Goal: Find specific page/section: Find specific page/section

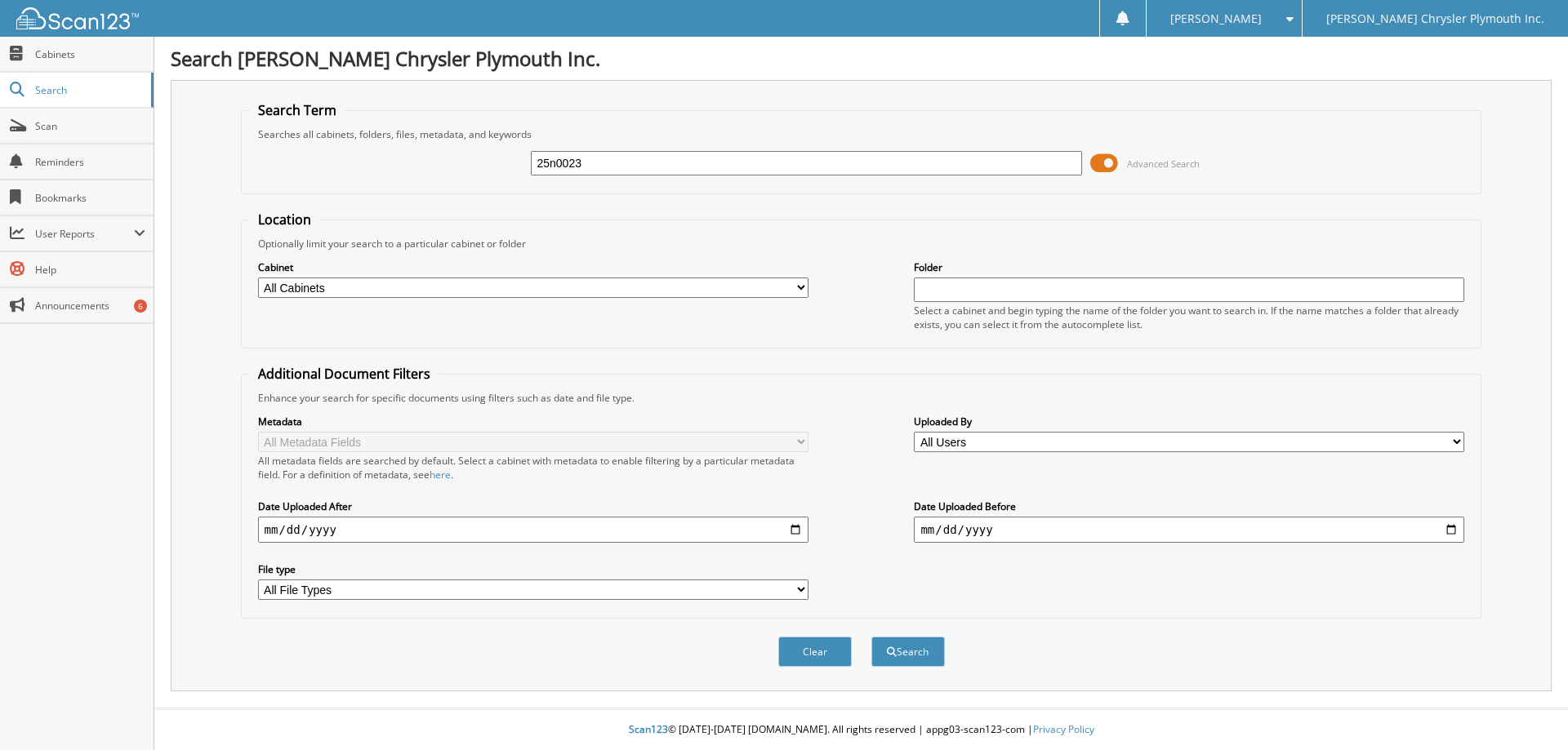
type input "25n0023"
click at [871, 637] on button "Search" at bounding box center [908, 652] width 74 height 30
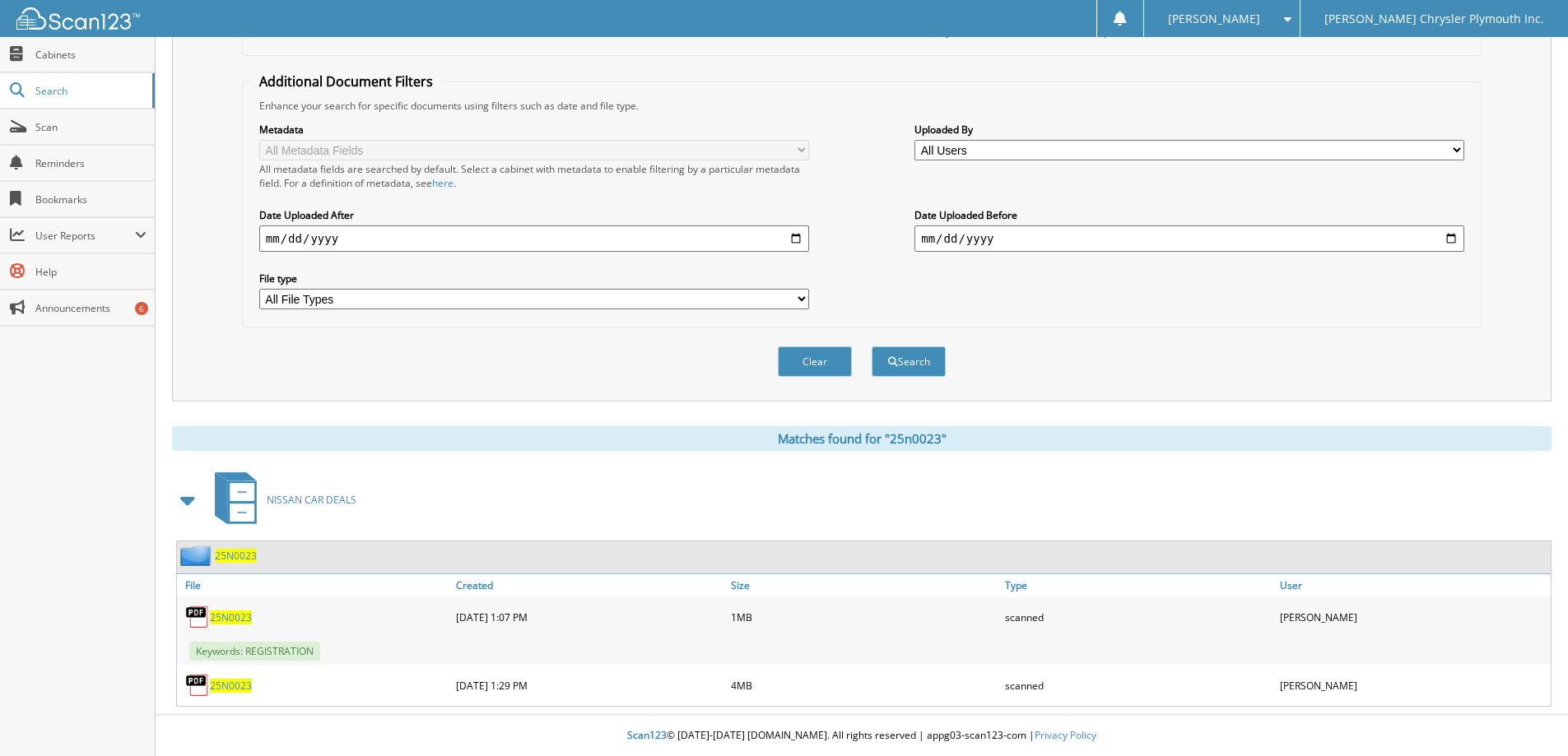
scroll to position [296, 0]
click at [230, 617] on span "25N0023" at bounding box center [231, 617] width 42 height 14
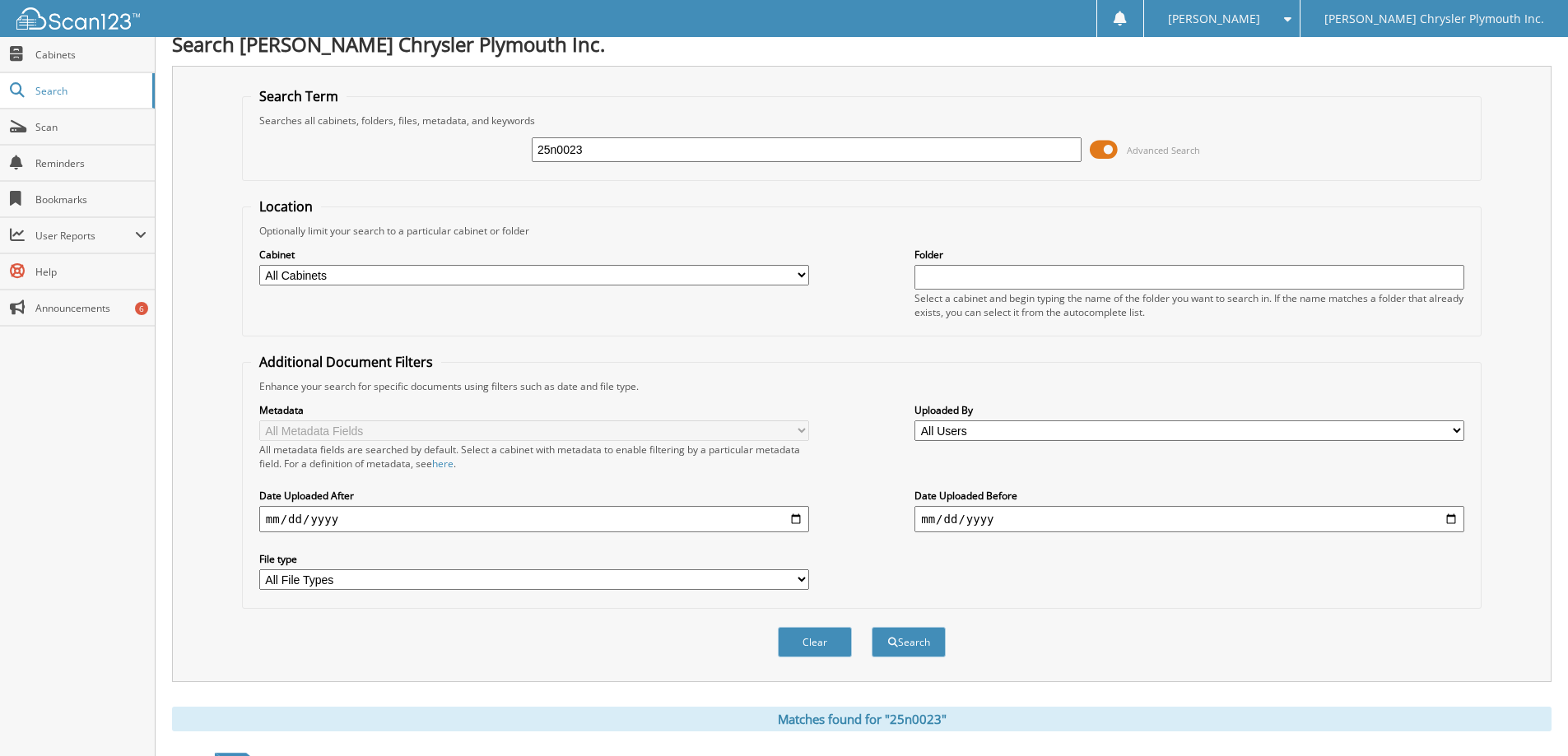
scroll to position [0, 0]
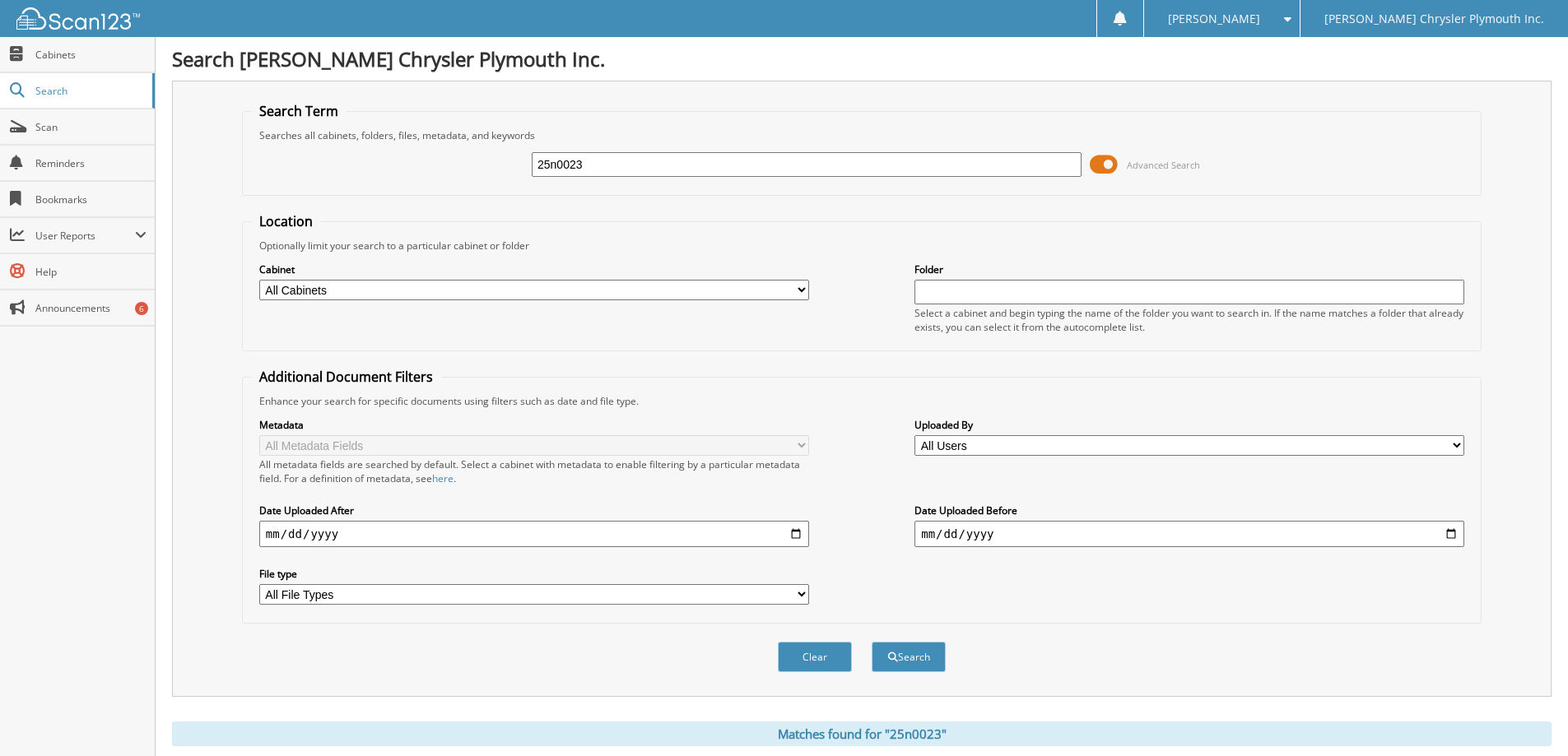
click at [689, 156] on input "25n0023" at bounding box center [807, 164] width 549 height 25
type input "25n0079"
click at [872, 642] on button "Search" at bounding box center [909, 657] width 74 height 30
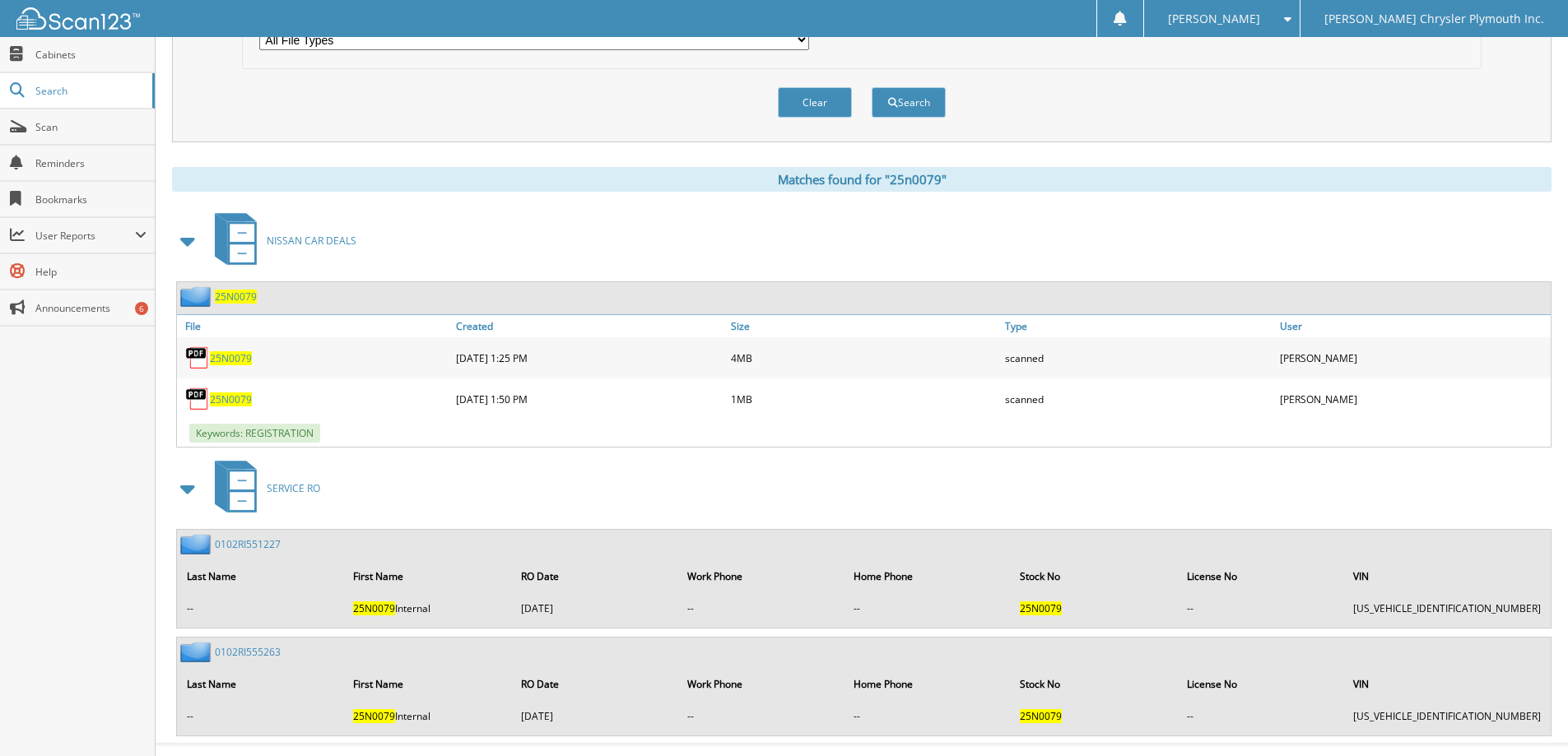
scroll to position [585, 0]
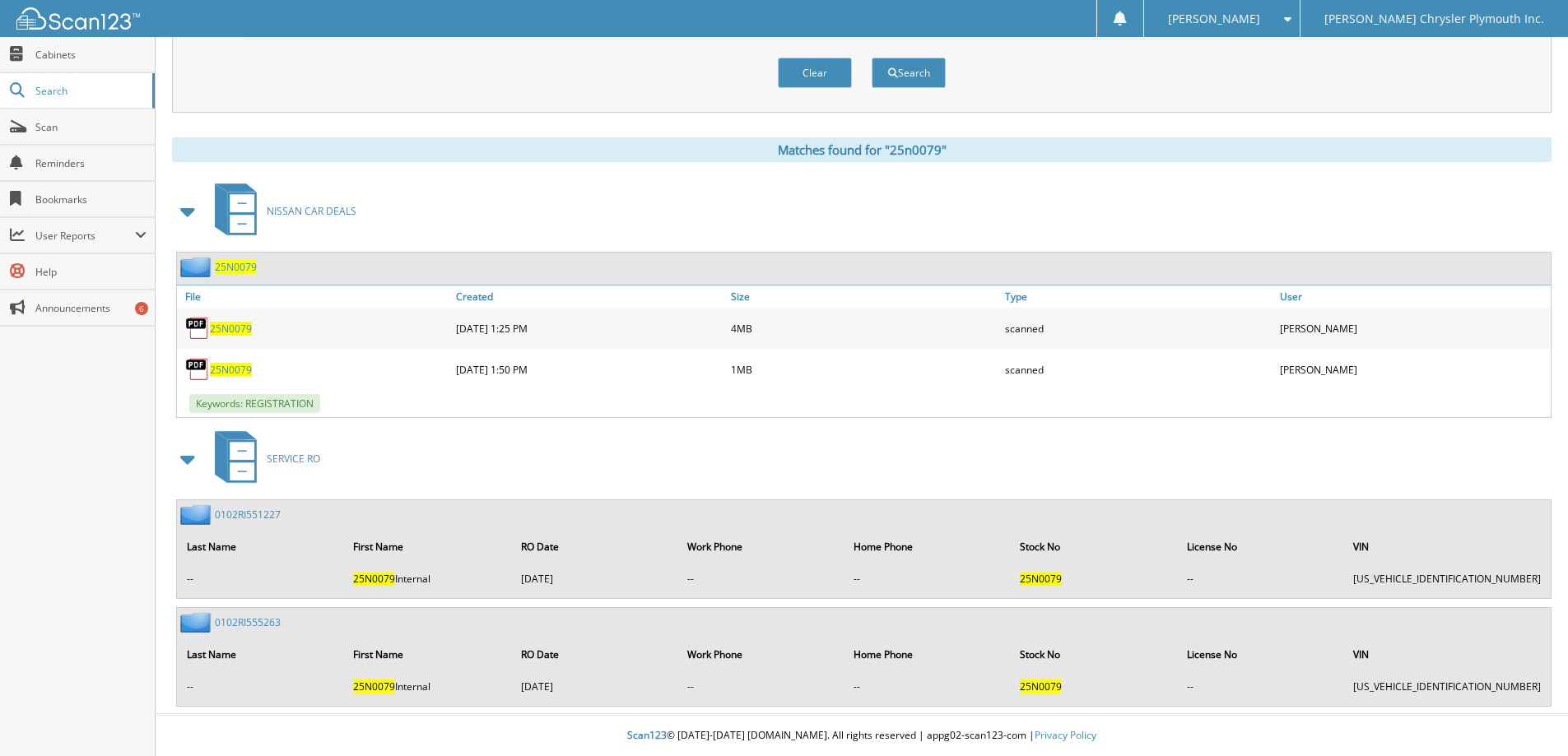
click at [221, 371] on span "25N0079" at bounding box center [231, 370] width 42 height 14
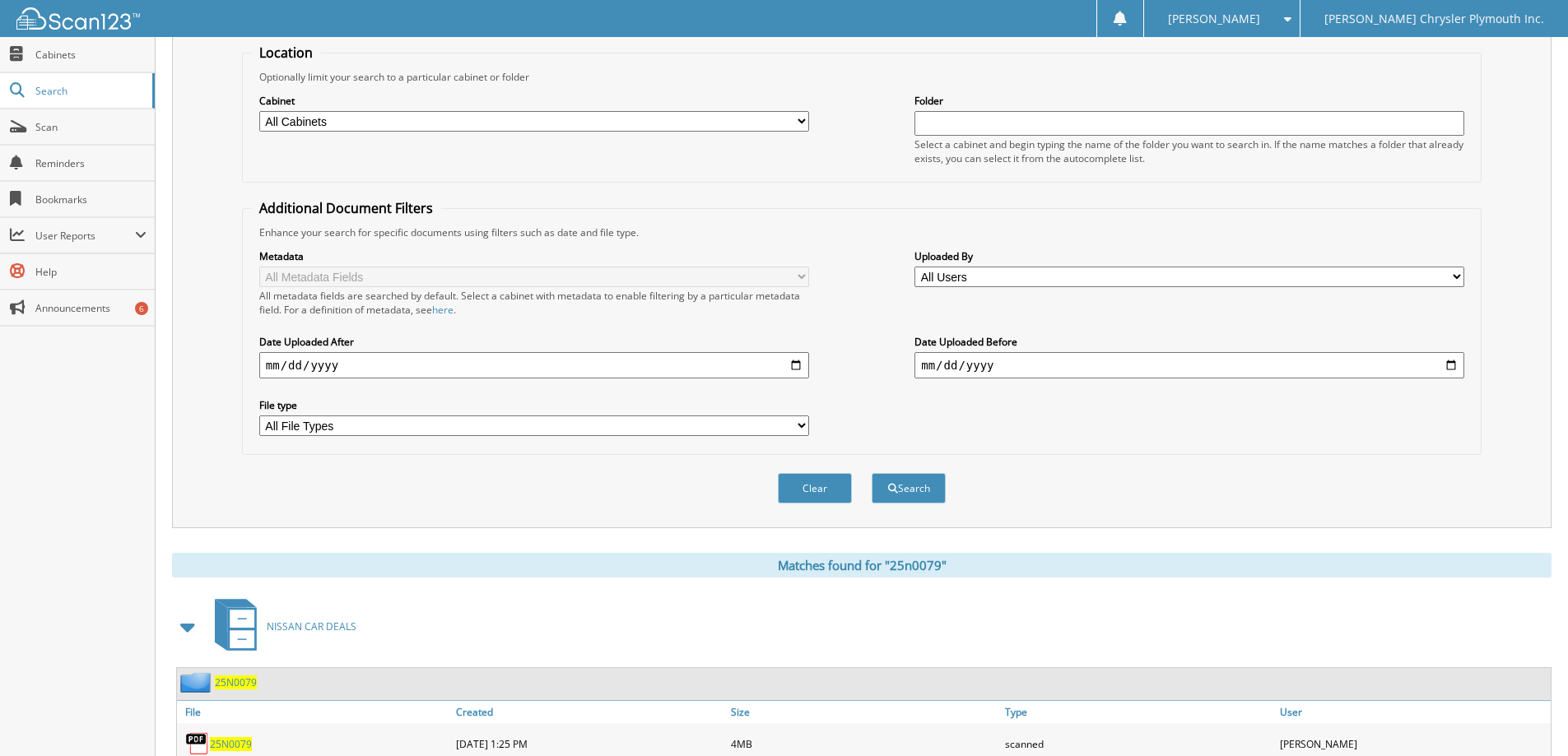
scroll to position [0, 0]
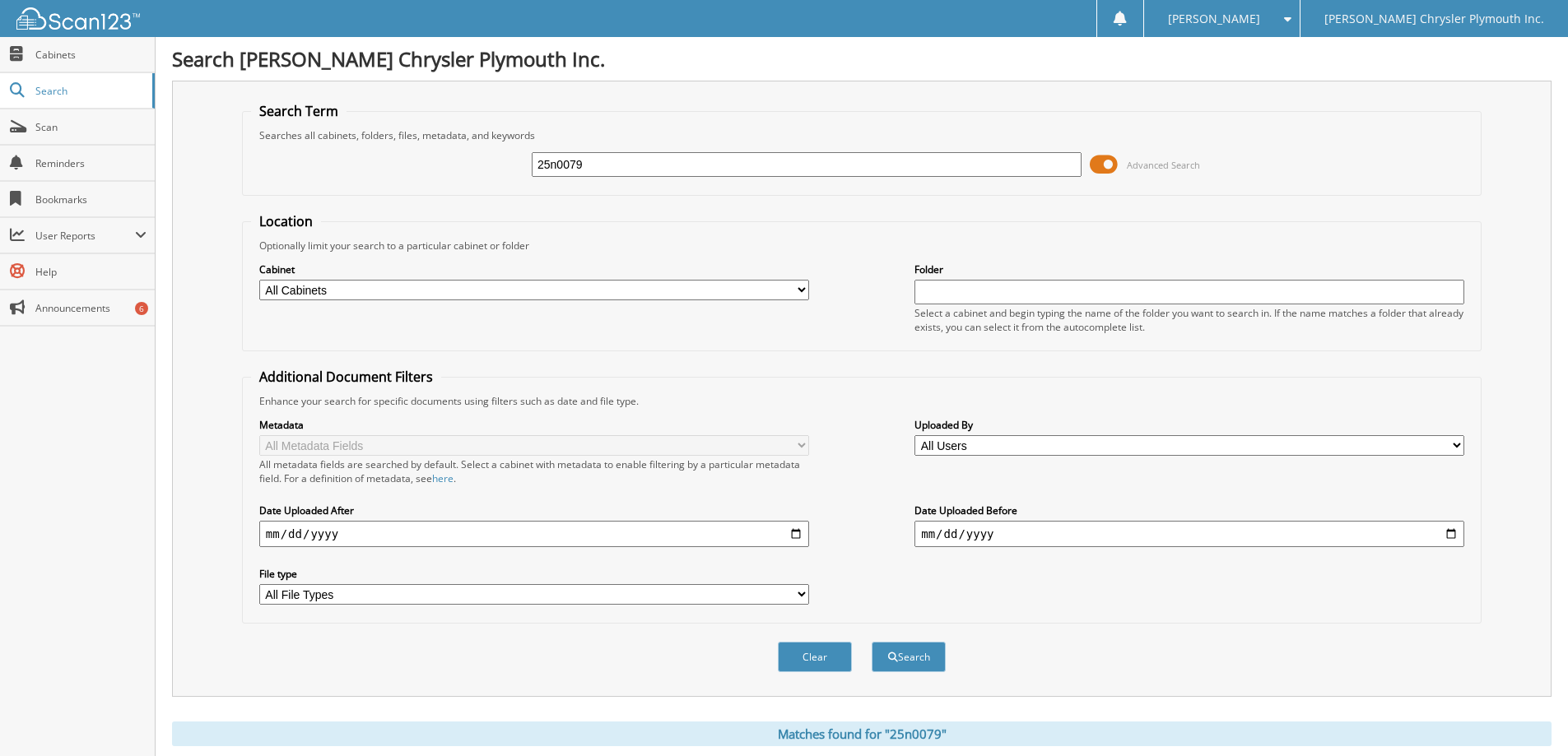
click at [623, 166] on input "25n0079" at bounding box center [807, 164] width 549 height 25
type input "25n0227"
click at [872, 642] on button "Search" at bounding box center [909, 657] width 74 height 30
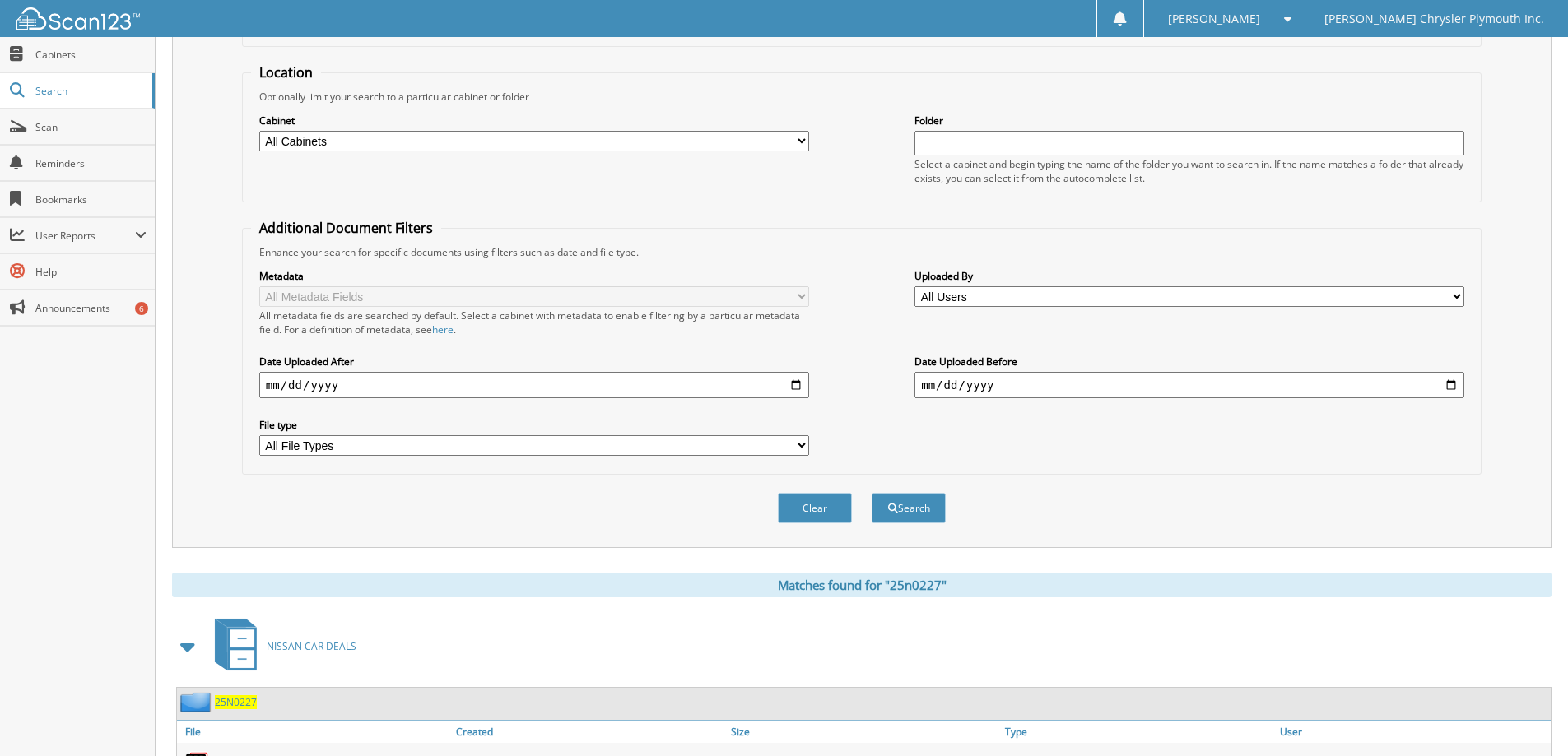
scroll to position [296, 0]
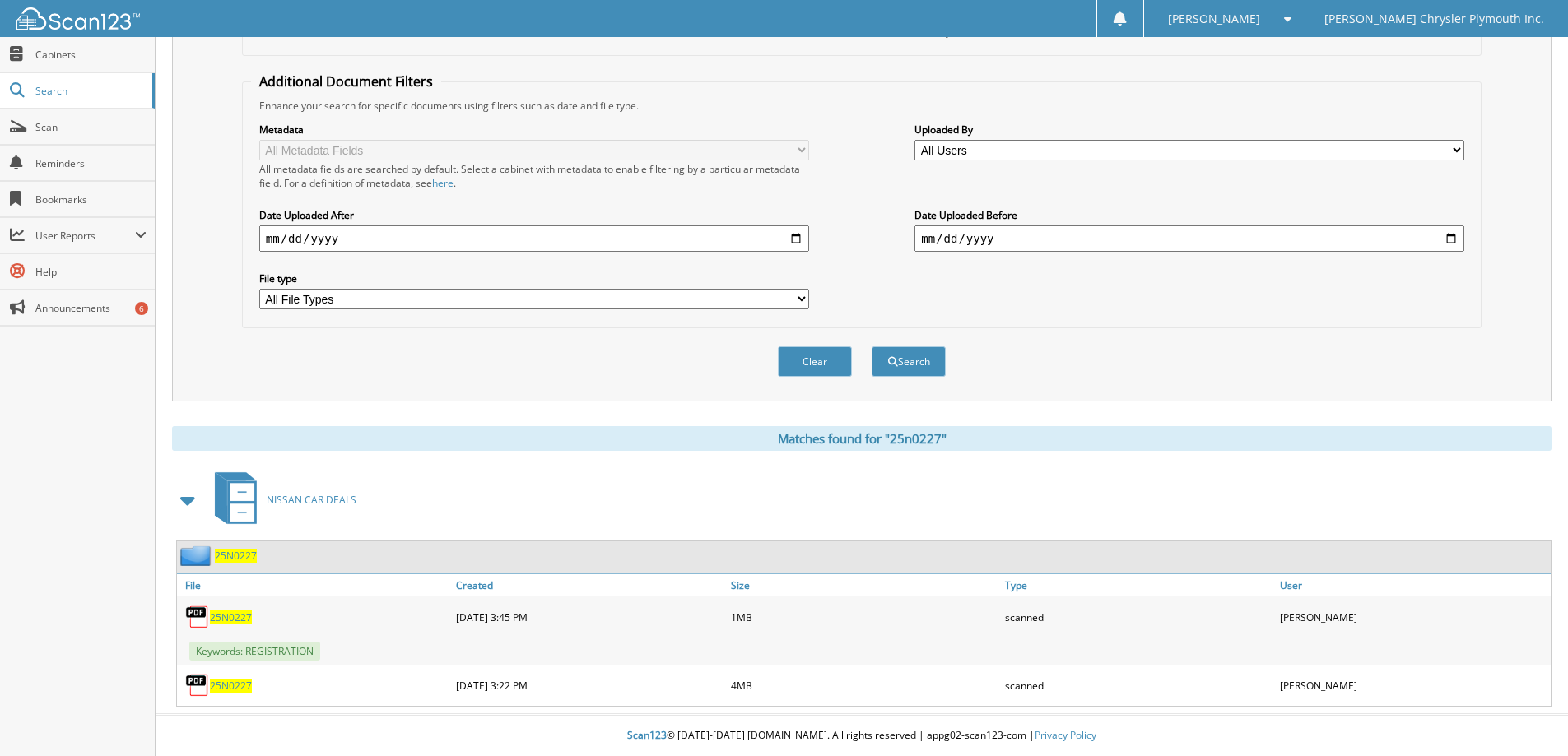
click at [242, 619] on span "25N0227" at bounding box center [231, 617] width 42 height 14
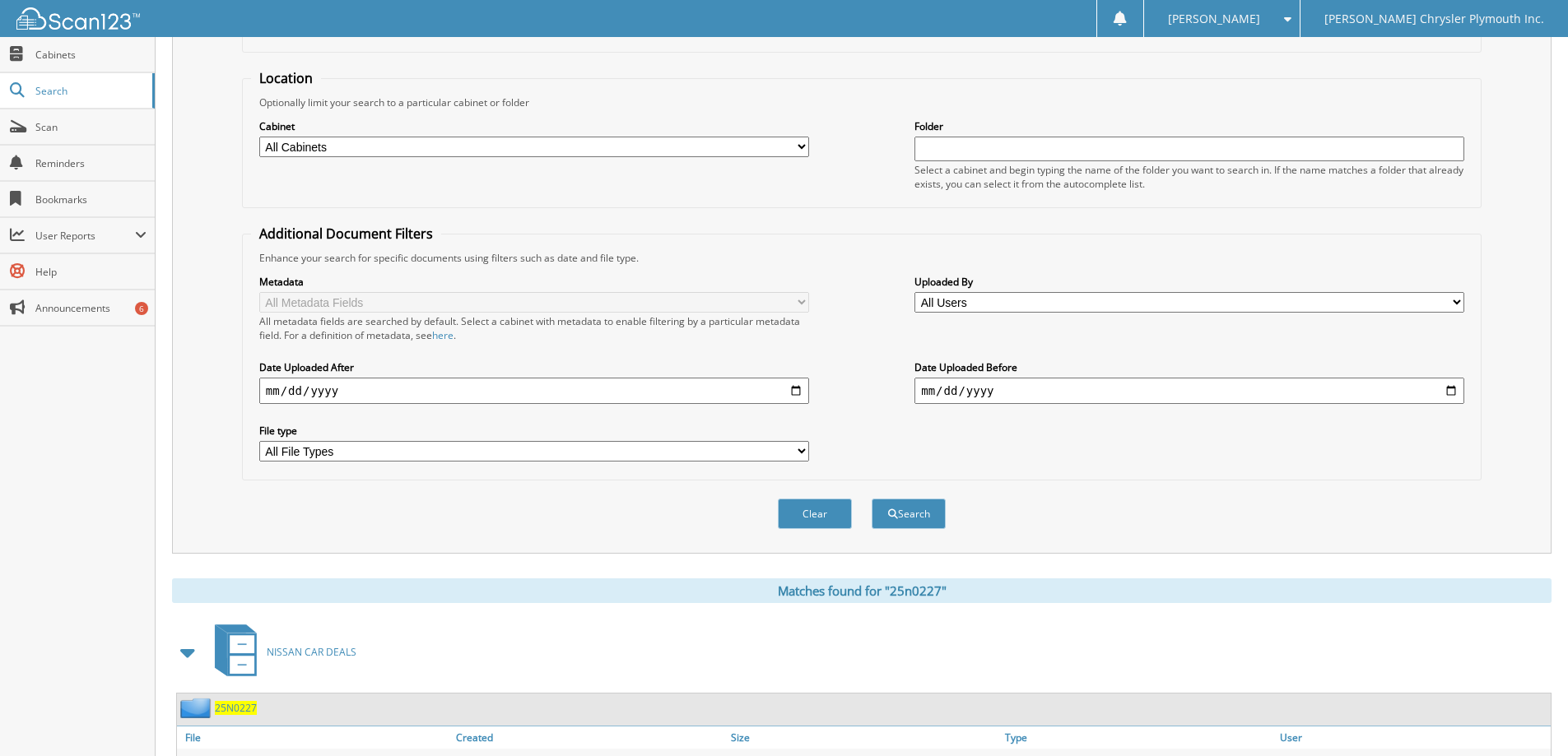
scroll to position [0, 0]
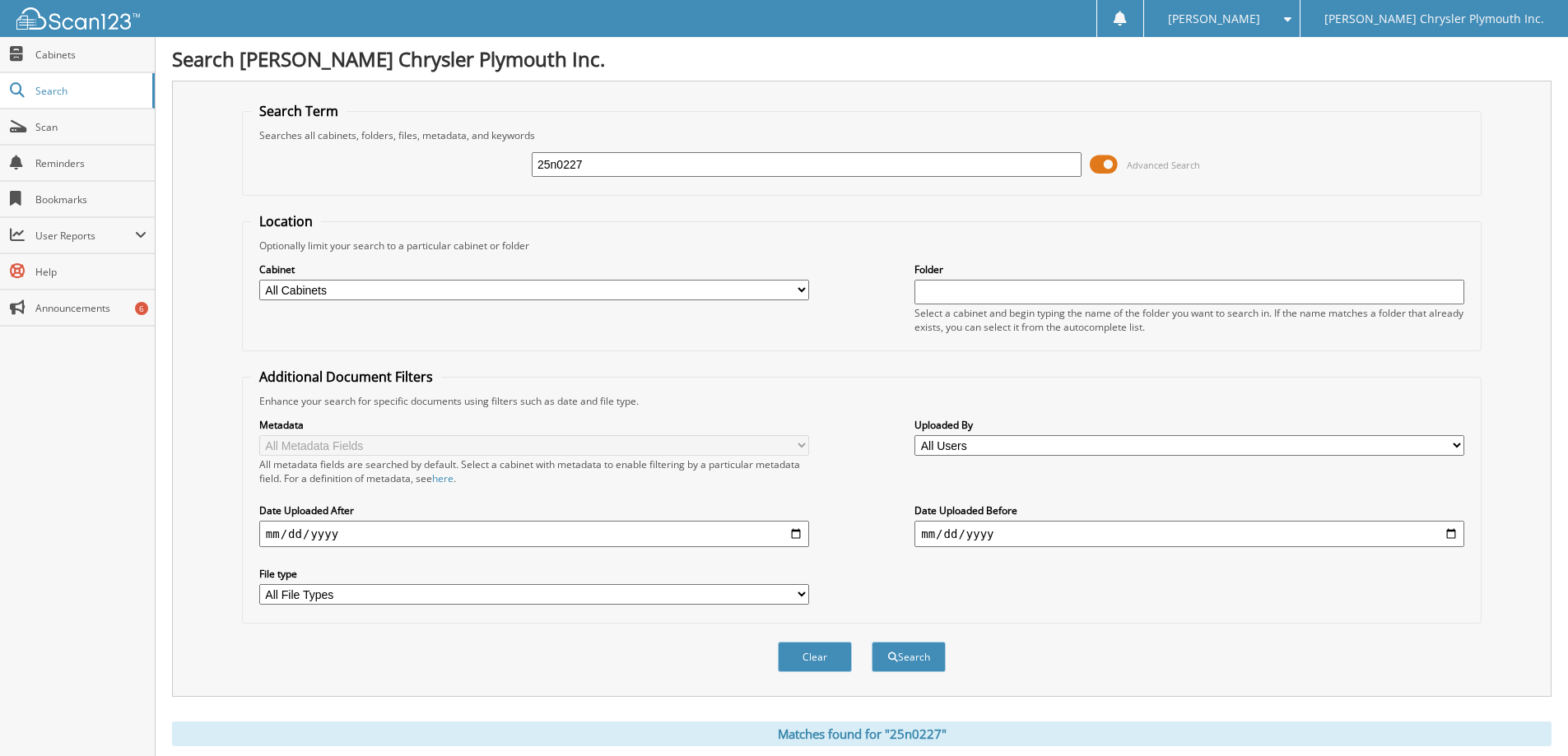
click at [681, 157] on input "25n0227" at bounding box center [807, 164] width 549 height 25
type input "25n0127"
click at [872, 642] on button "Search" at bounding box center [909, 657] width 74 height 30
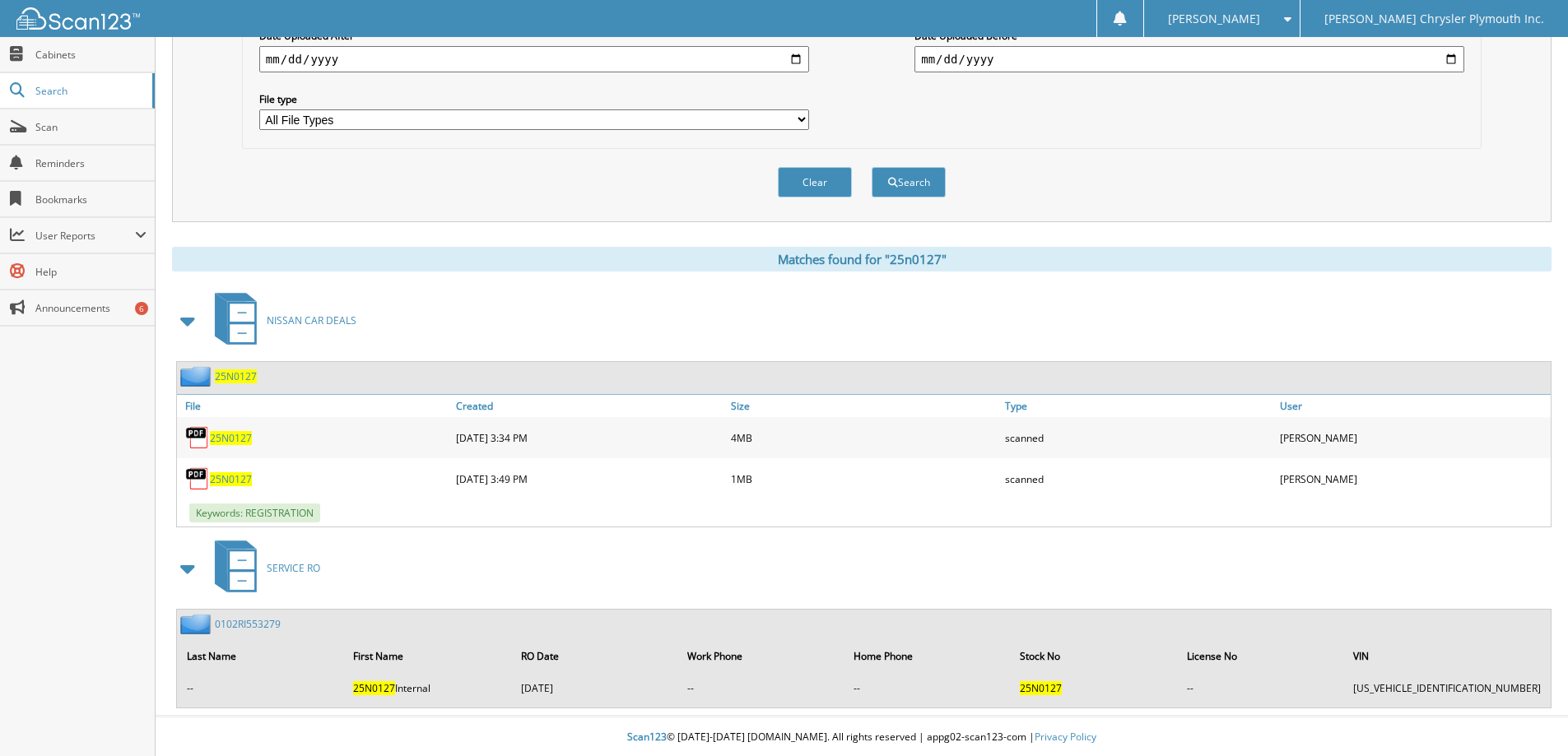
scroll to position [477, 0]
click at [236, 478] on span "25N0127" at bounding box center [231, 478] width 42 height 14
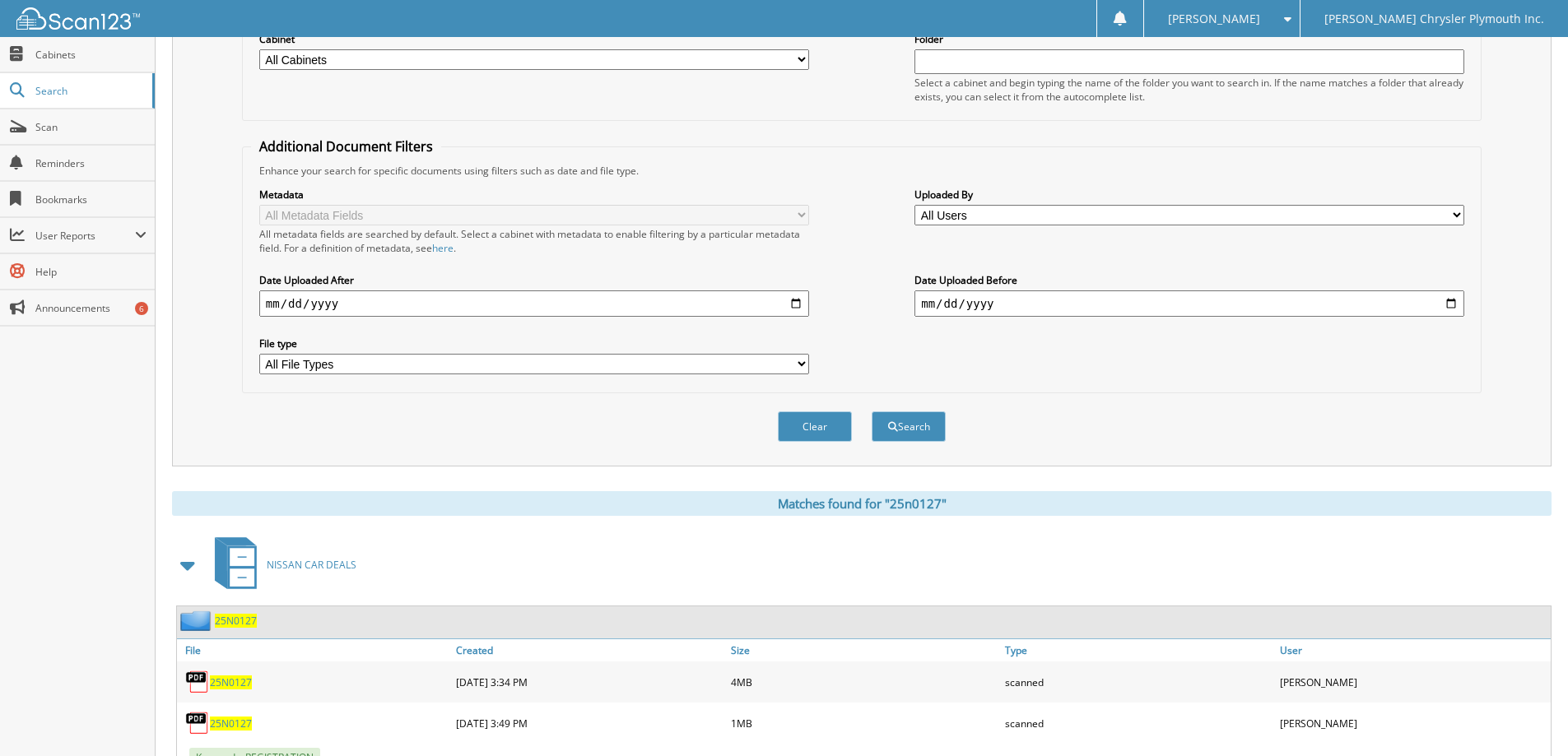
scroll to position [0, 0]
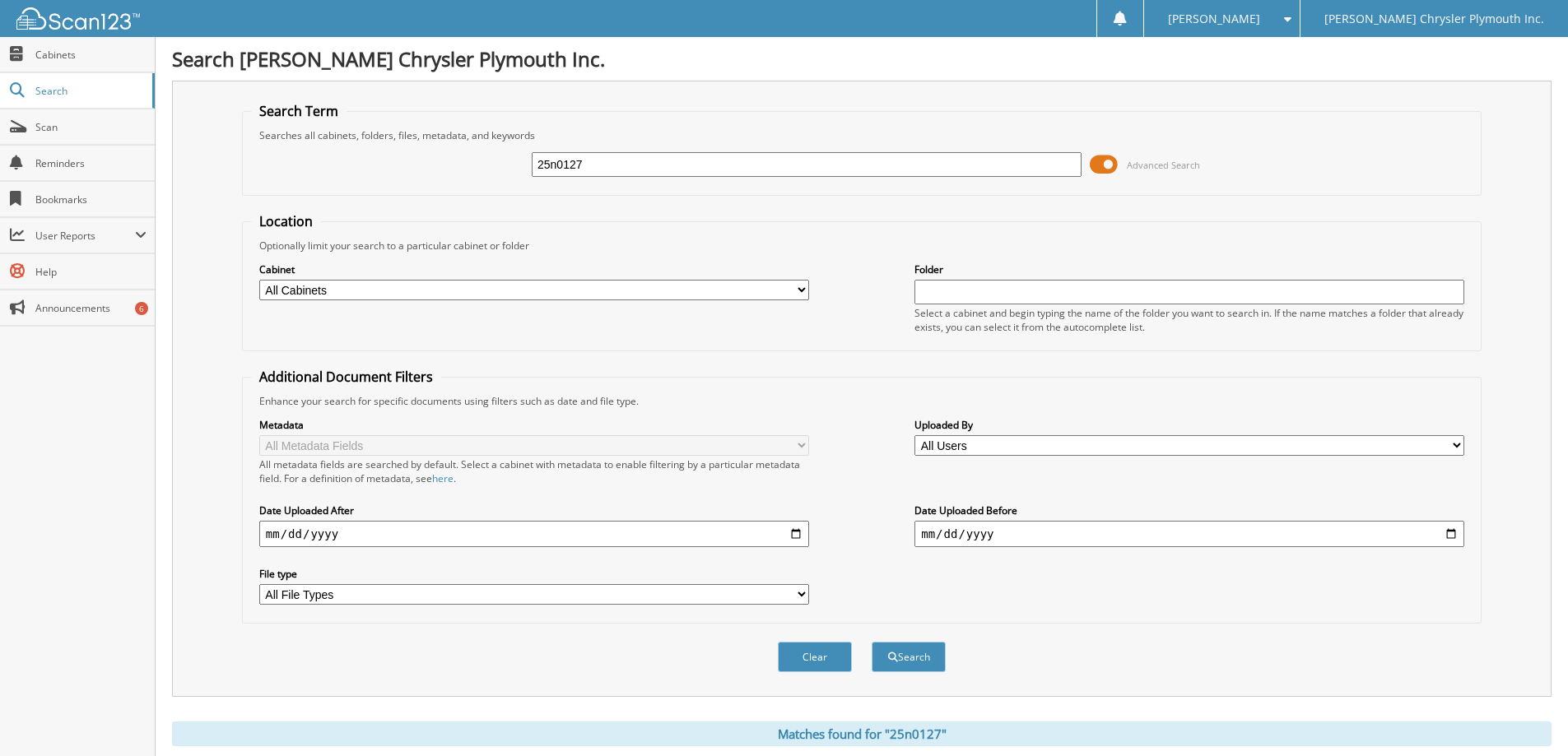
click at [618, 163] on input "25n0127" at bounding box center [807, 164] width 549 height 25
type input "25n0086"
click at [872, 642] on button "Search" at bounding box center [909, 657] width 74 height 30
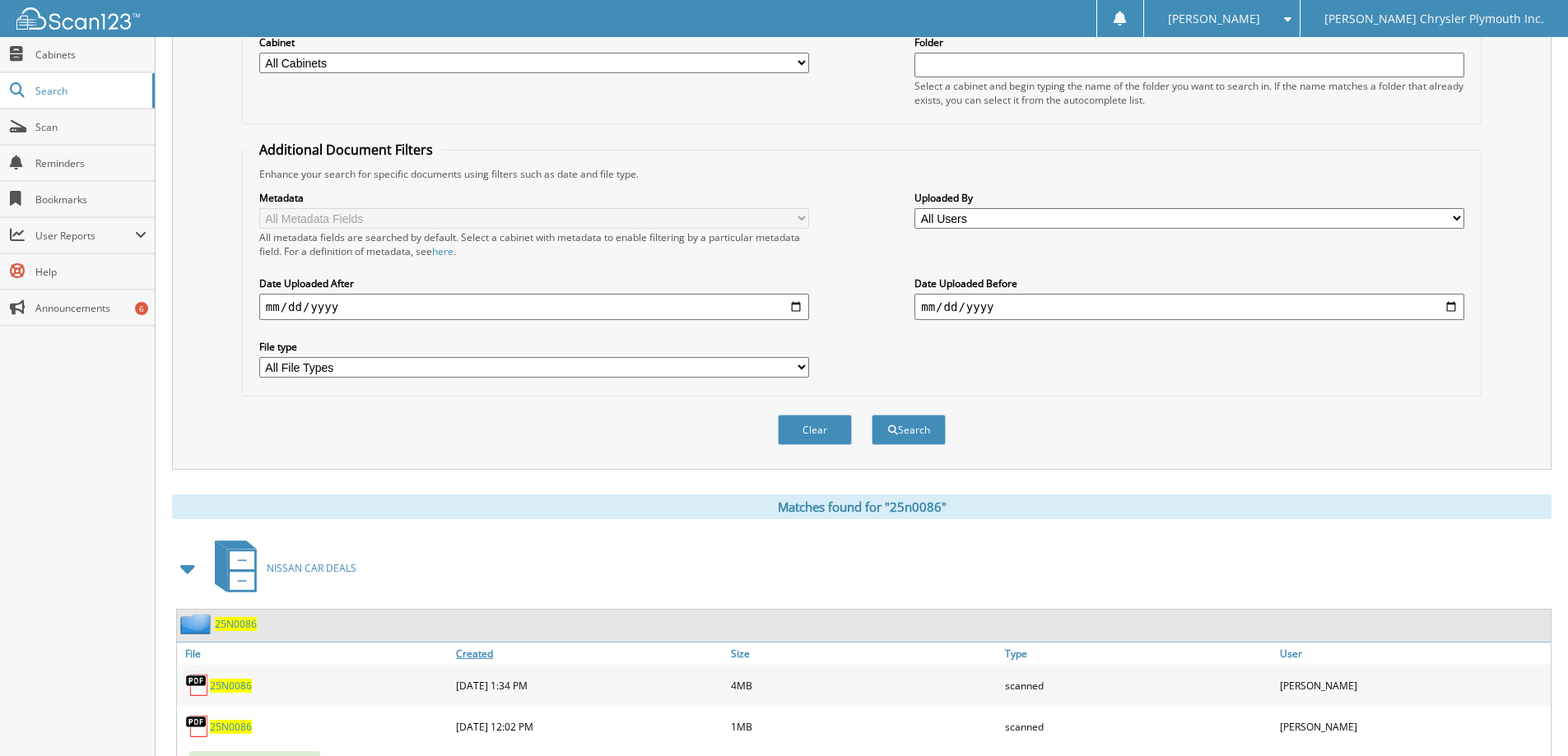
scroll to position [477, 0]
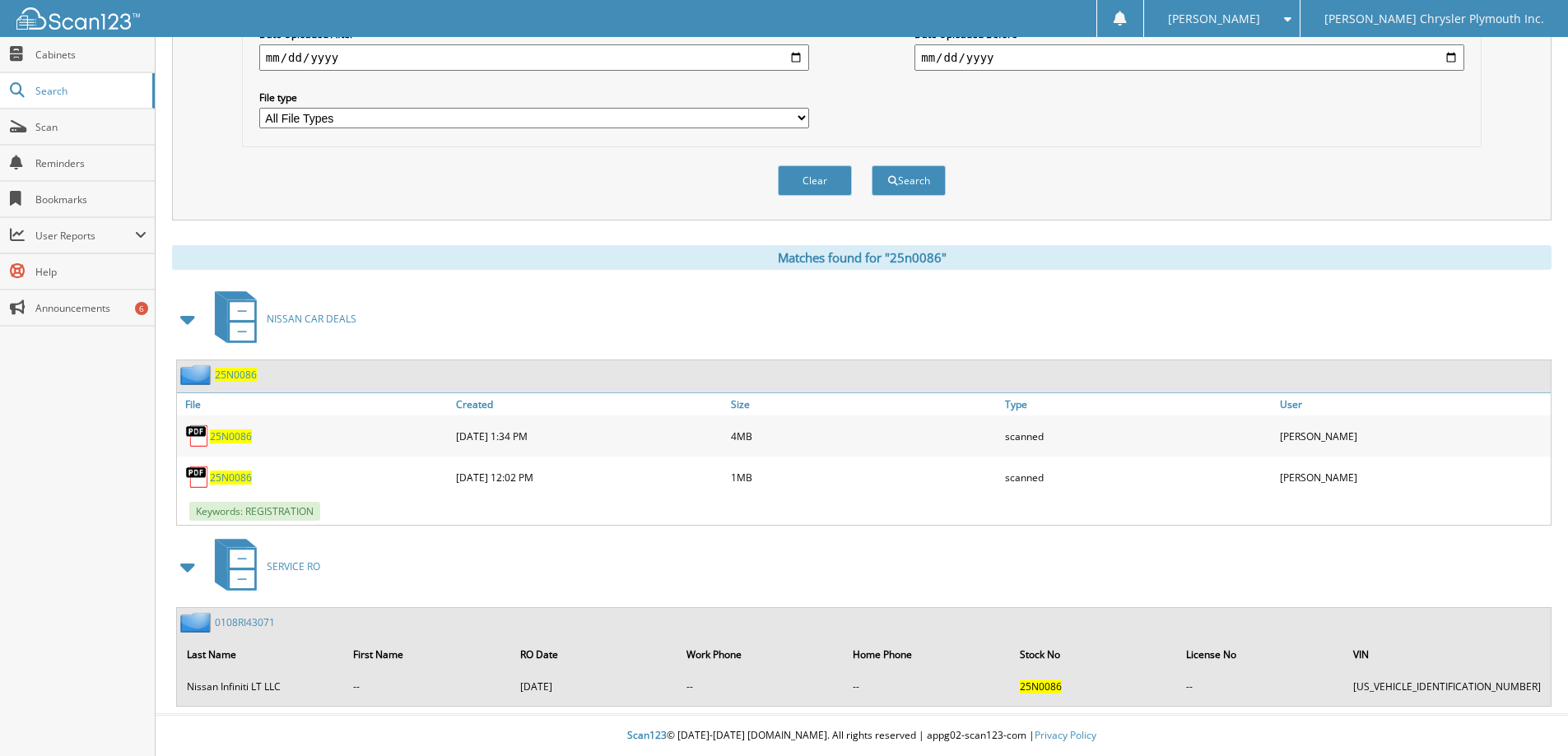
click at [235, 477] on span "25N0086" at bounding box center [231, 478] width 42 height 14
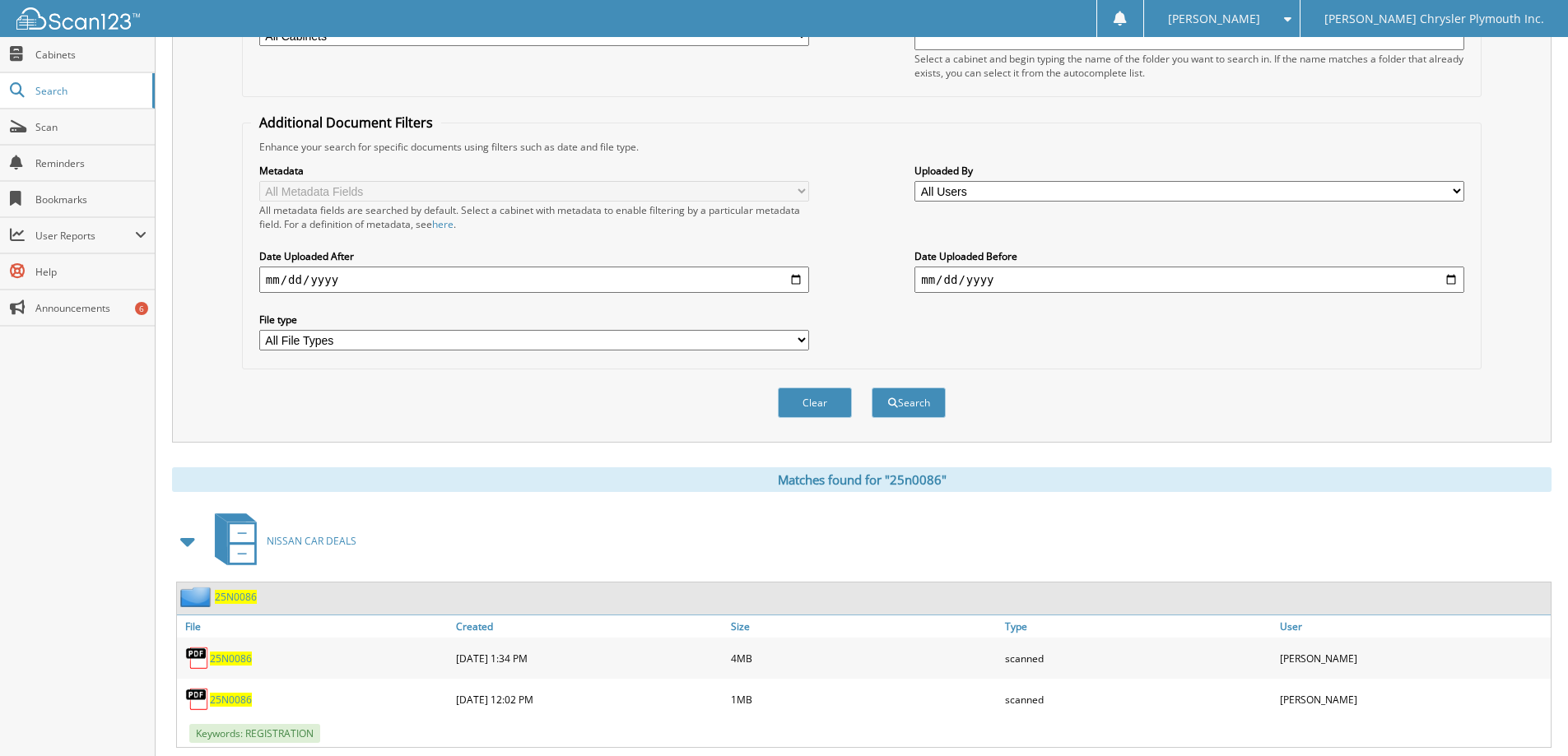
scroll to position [66, 0]
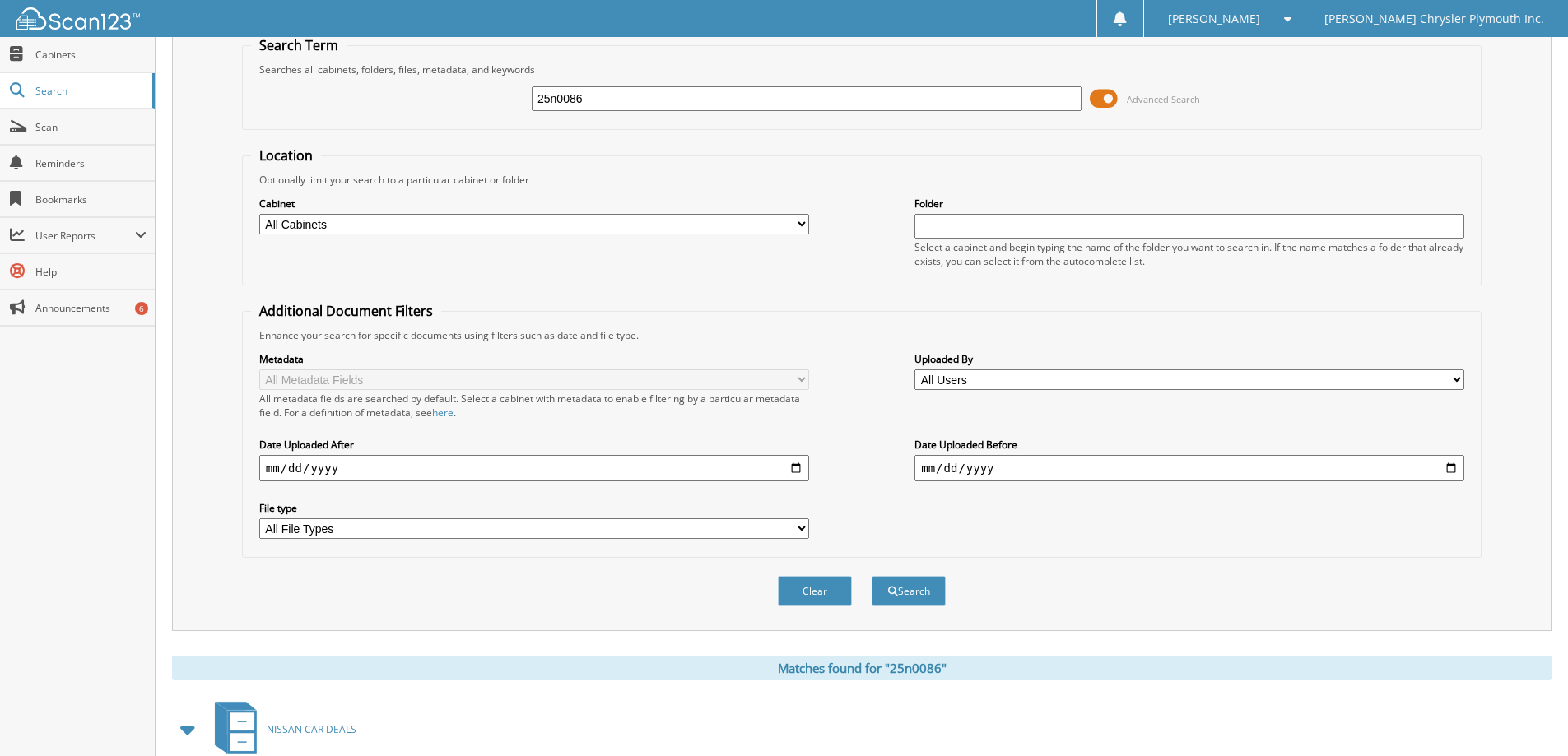
click at [655, 101] on input "25n0086" at bounding box center [807, 99] width 549 height 25
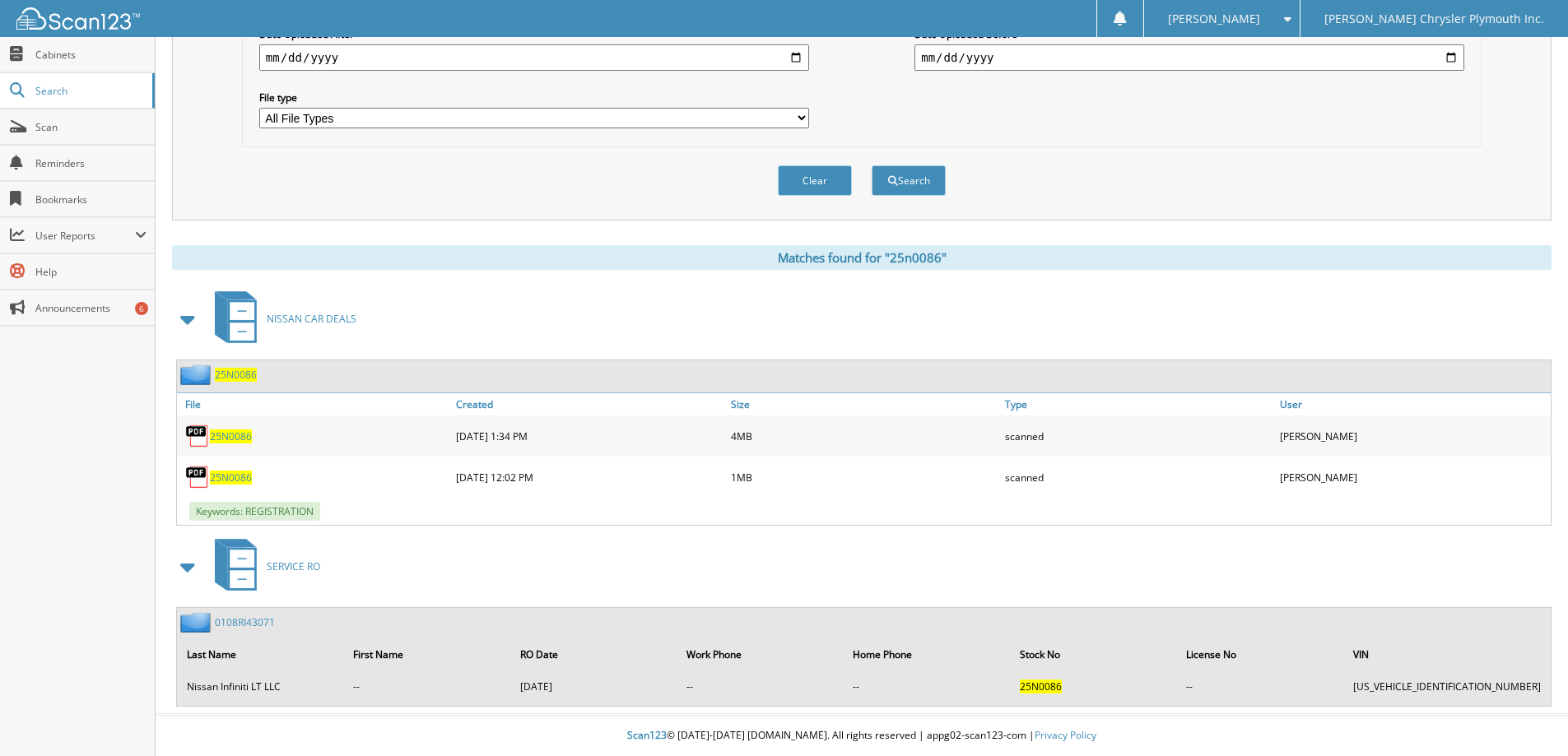
type input "25n0113"
click at [239, 475] on span "25N0086" at bounding box center [231, 478] width 42 height 14
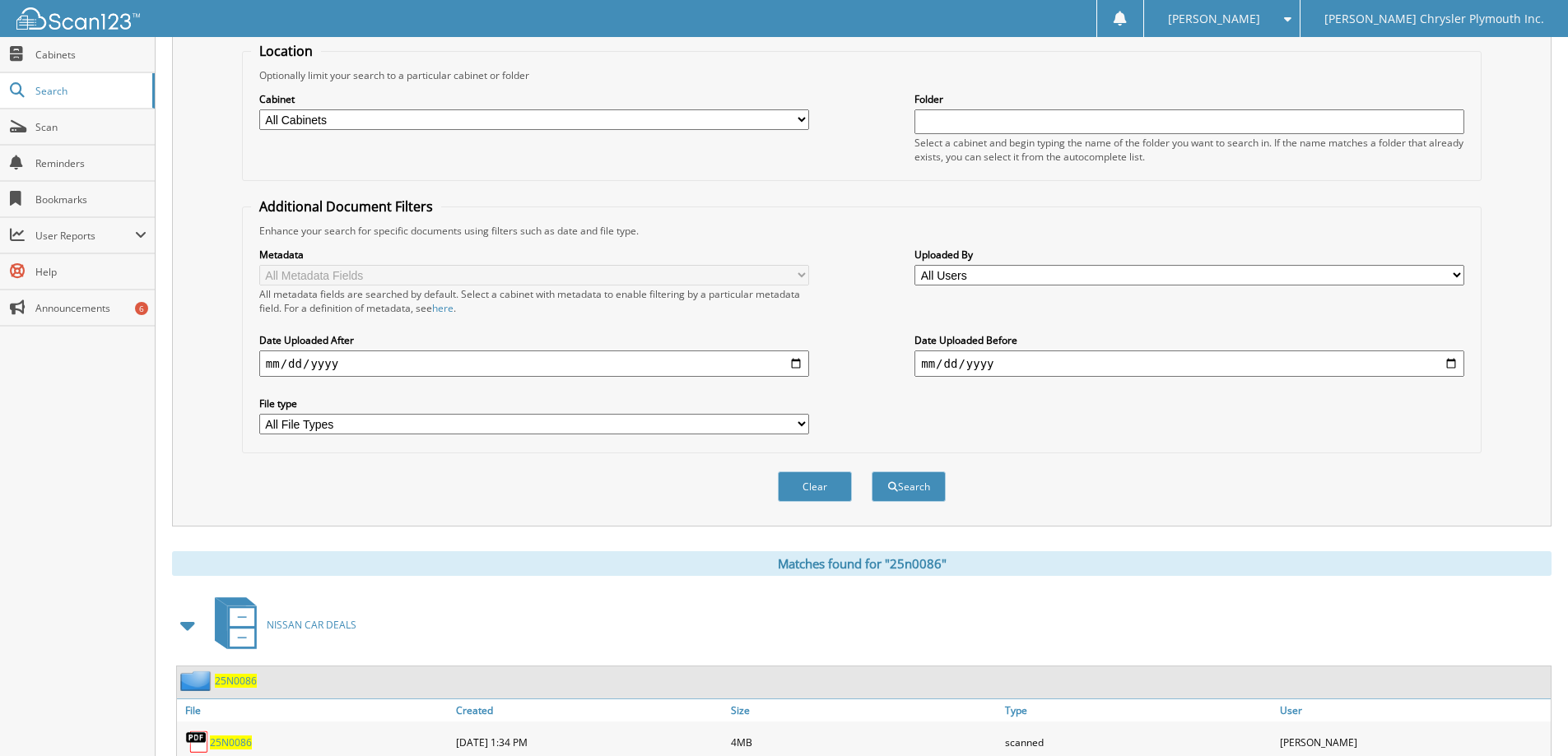
scroll to position [0, 0]
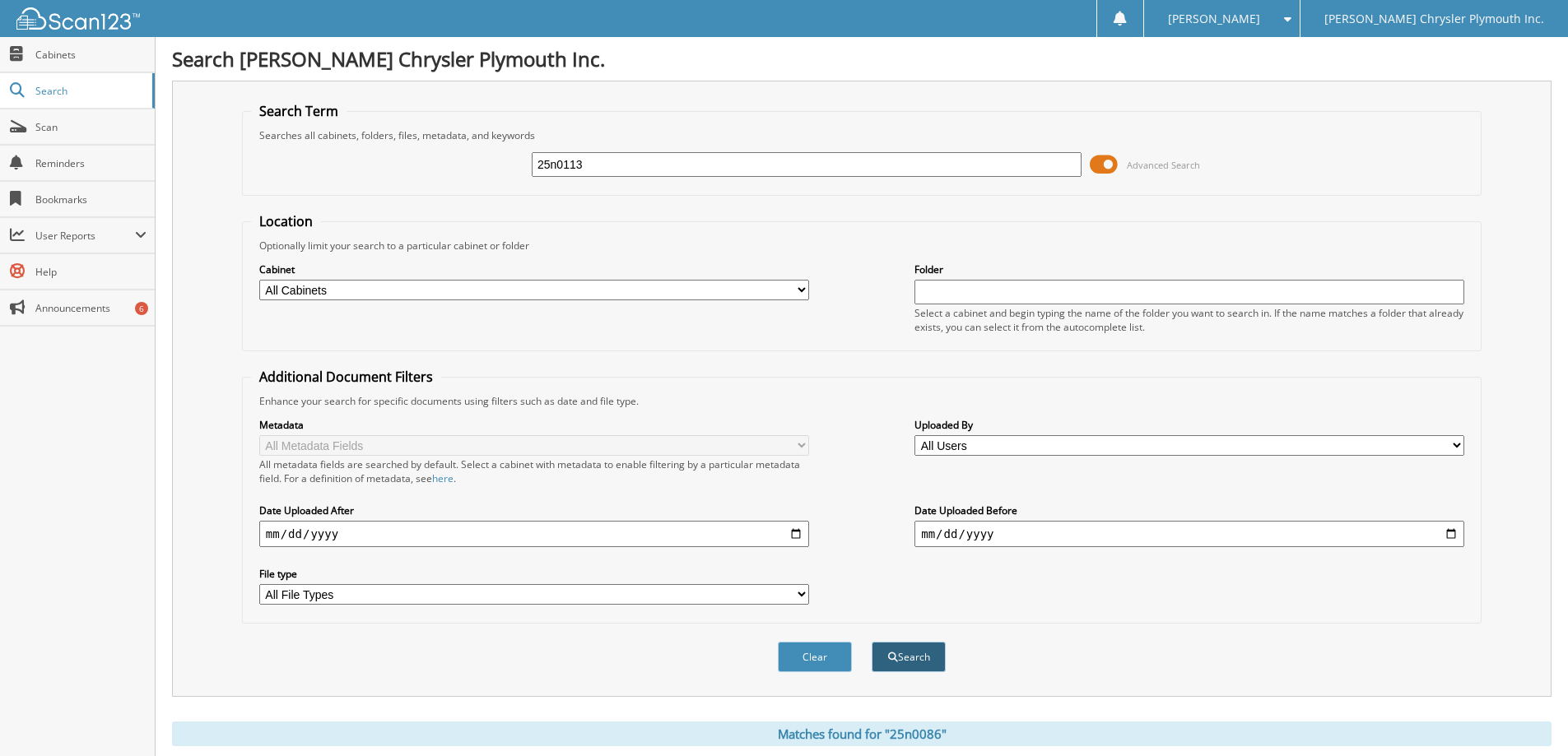
click at [922, 645] on button "Search" at bounding box center [909, 657] width 74 height 30
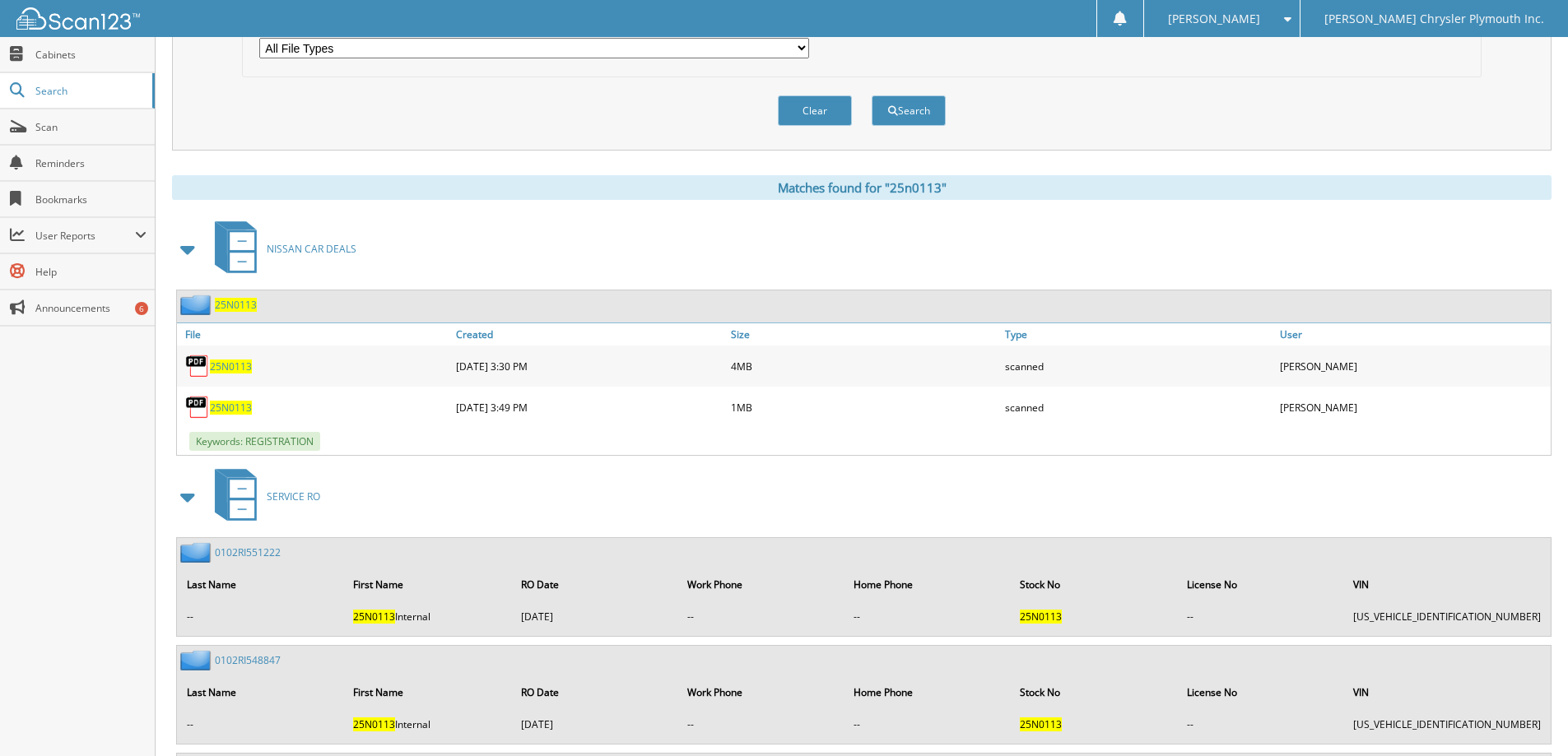
scroll to position [576, 0]
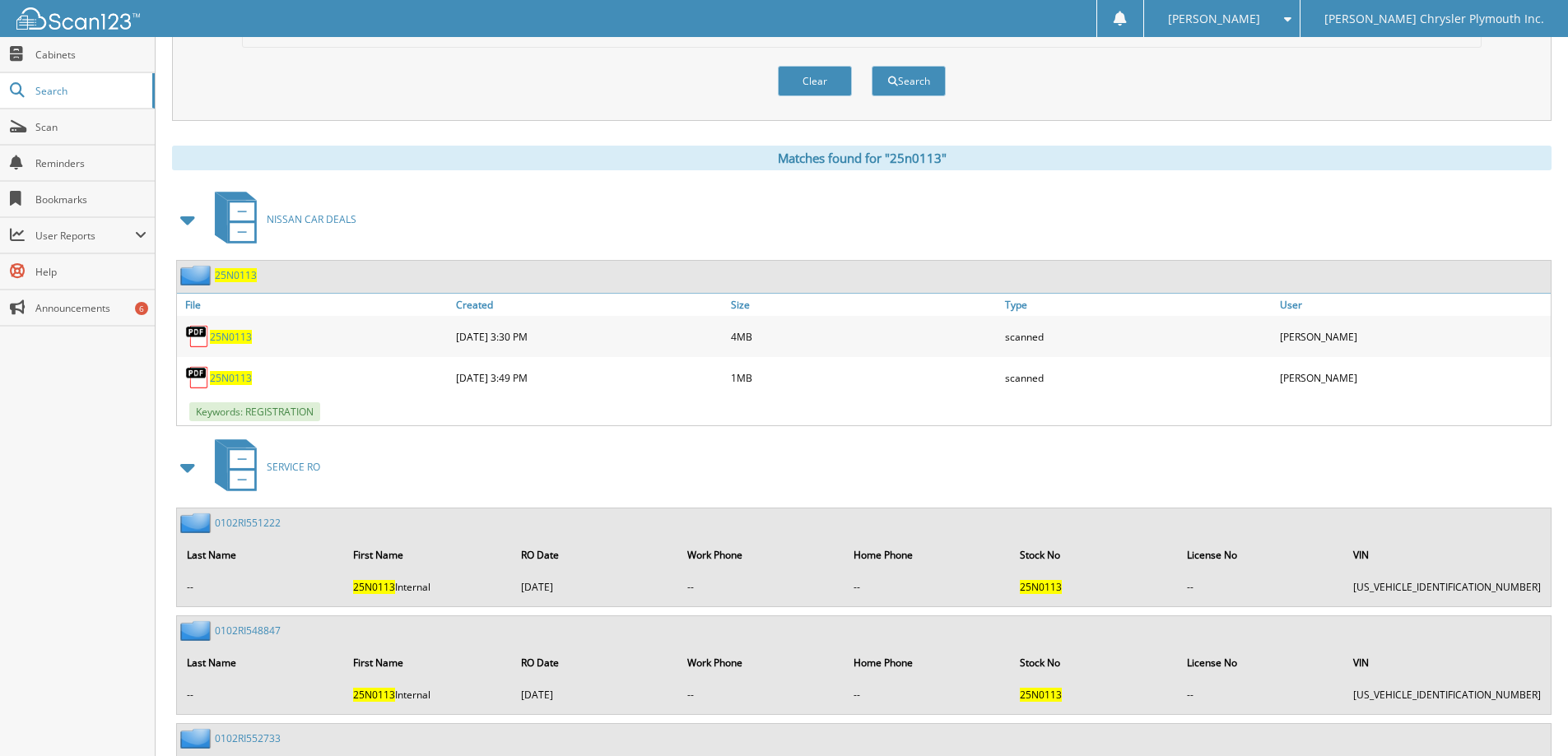
click at [223, 373] on span "25N0113" at bounding box center [231, 378] width 42 height 14
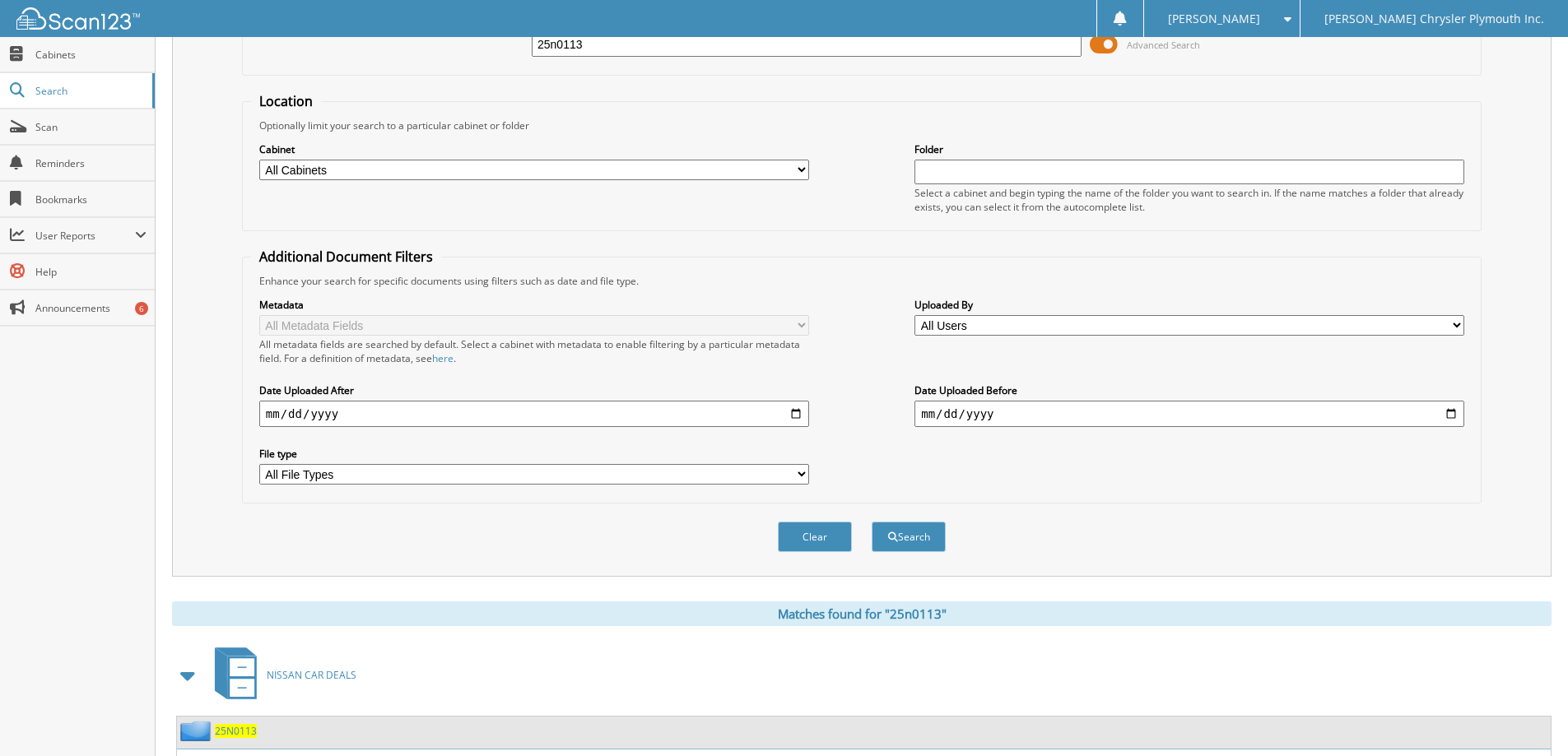
scroll to position [0, 0]
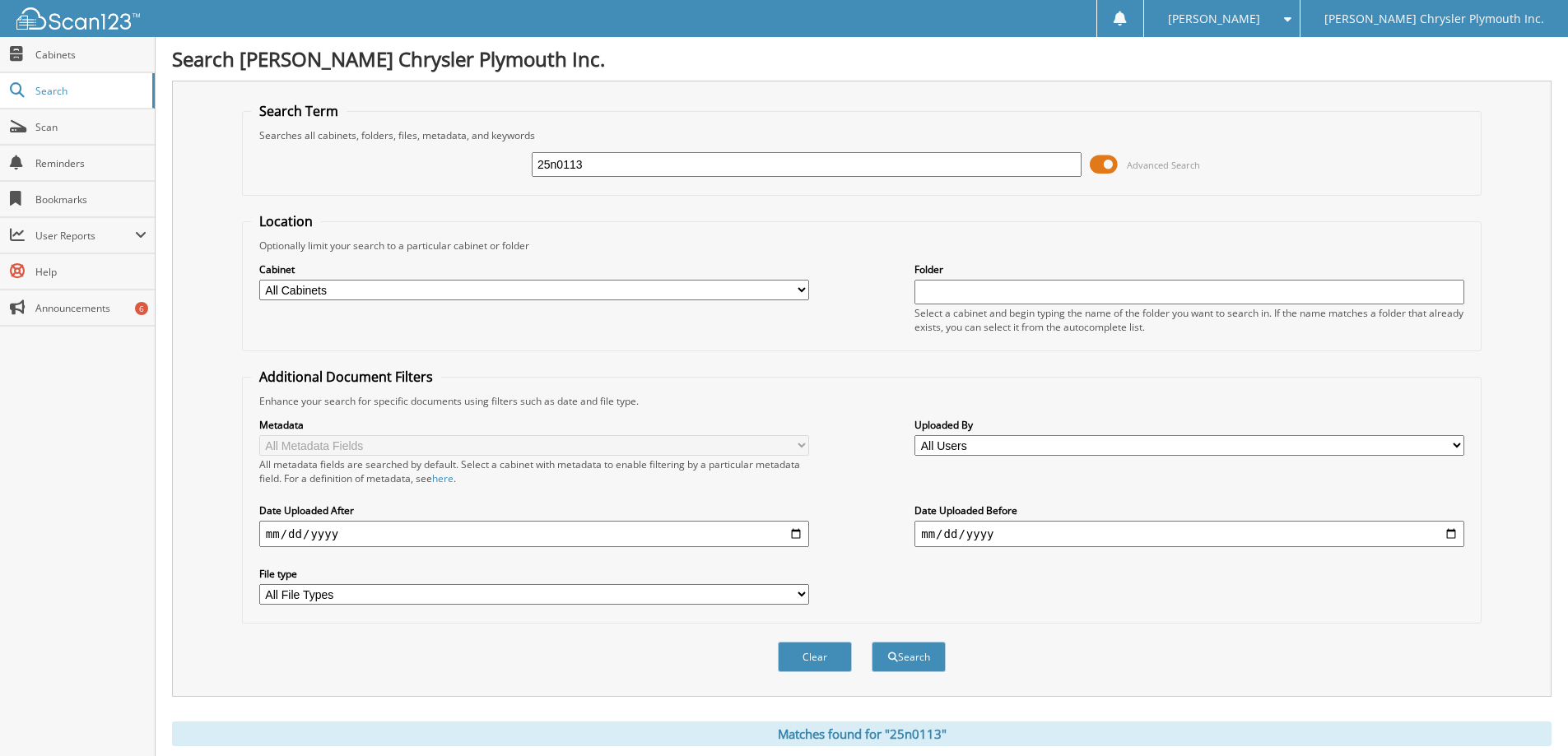
click at [692, 154] on input "25n0113" at bounding box center [807, 164] width 549 height 25
type input "25n0046"
click at [872, 642] on button "Search" at bounding box center [909, 657] width 74 height 30
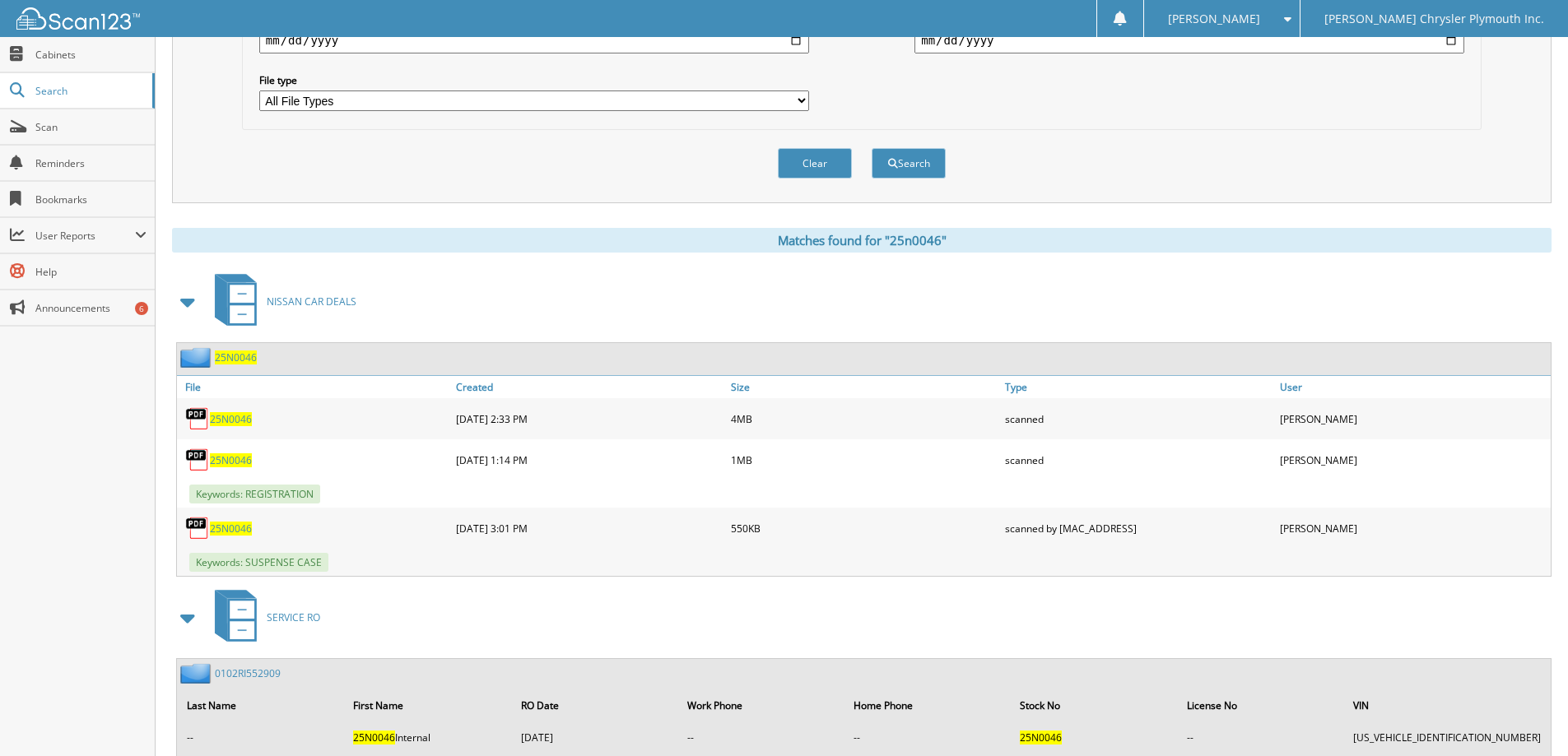
scroll to position [576, 0]
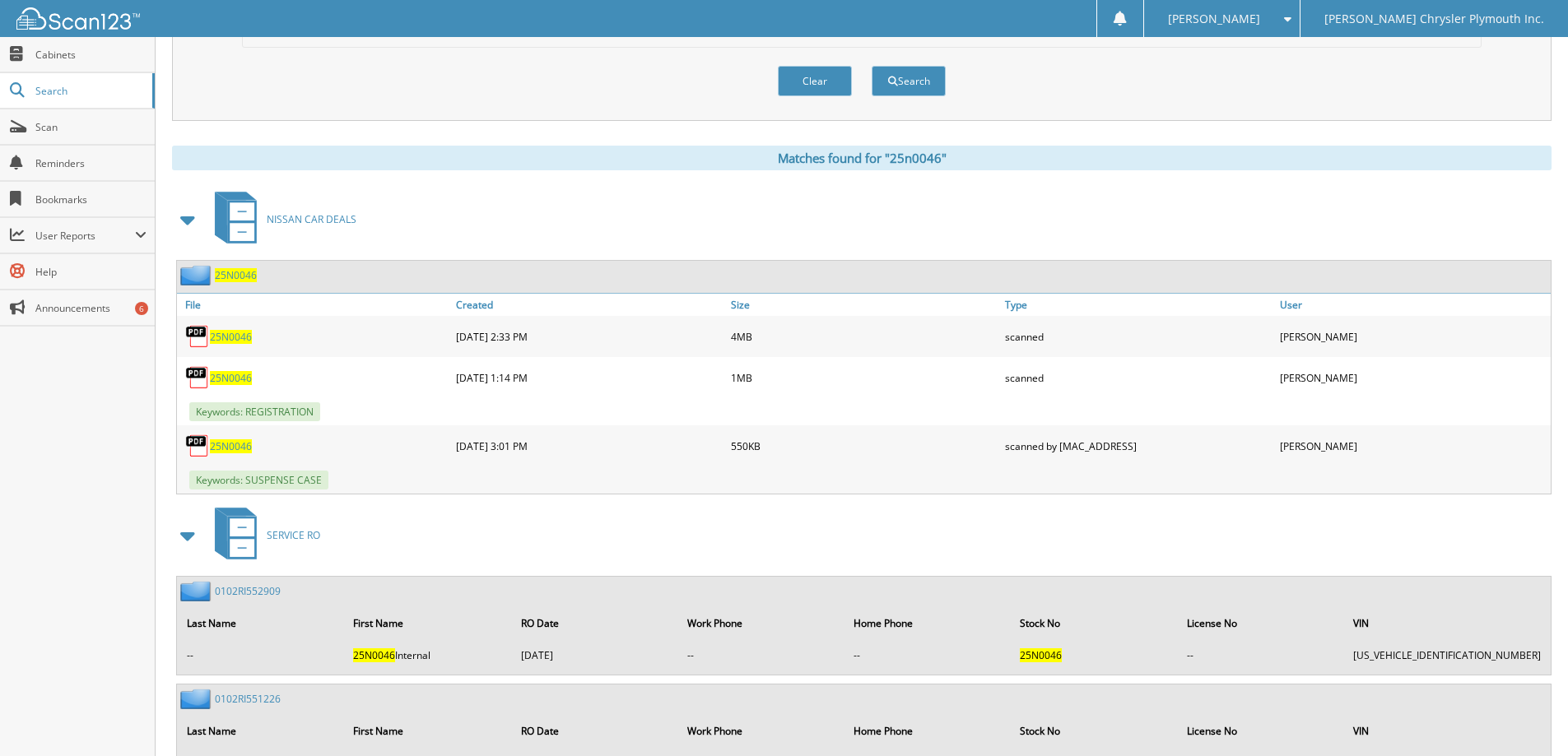
click at [216, 381] on span "25N0046" at bounding box center [231, 378] width 42 height 14
